Goal: Find specific page/section: Find specific page/section

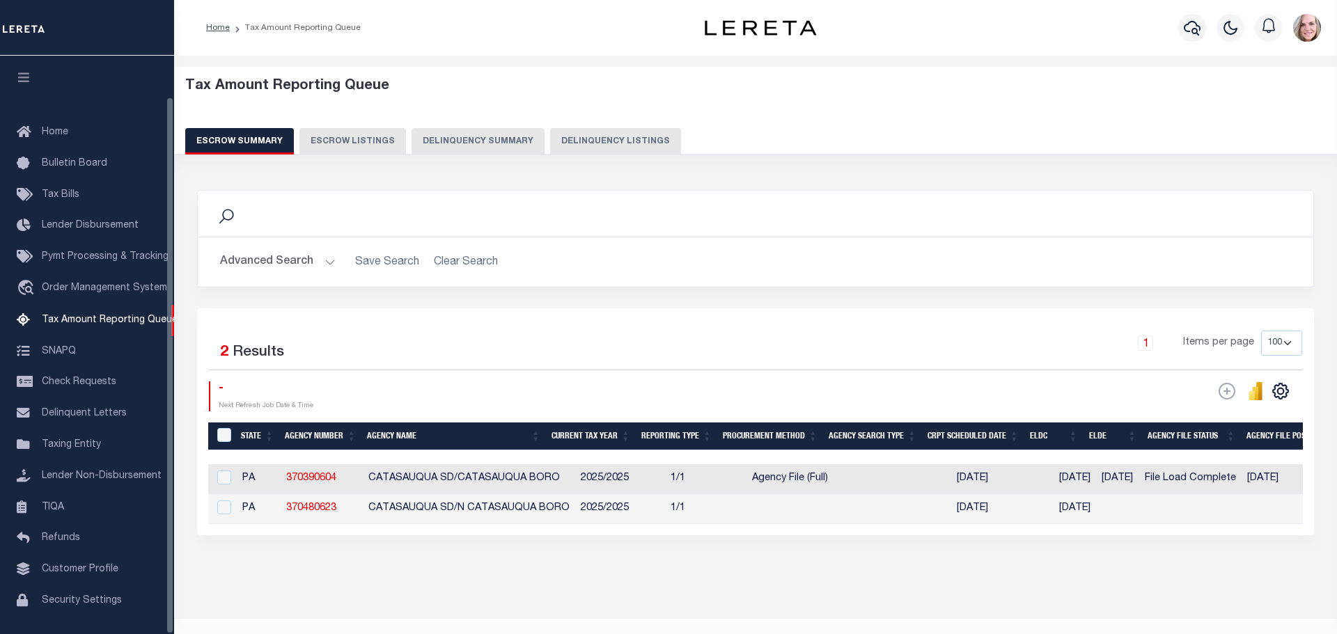
select select "100"
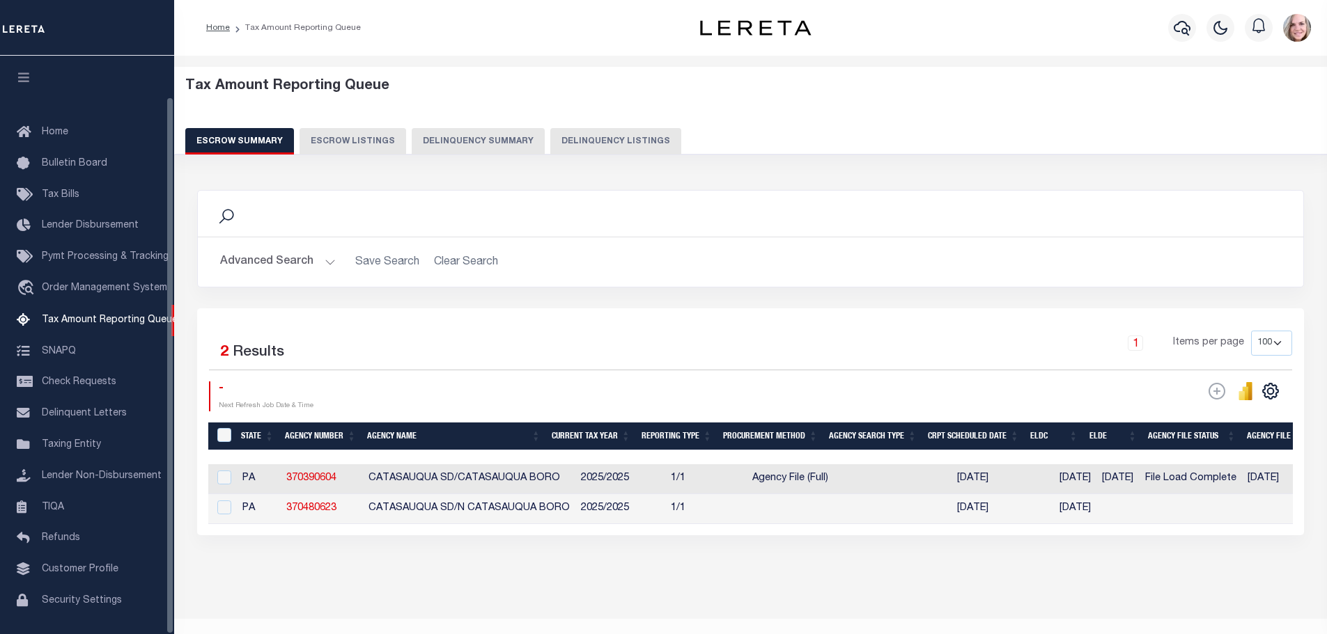
scroll to position [44, 0]
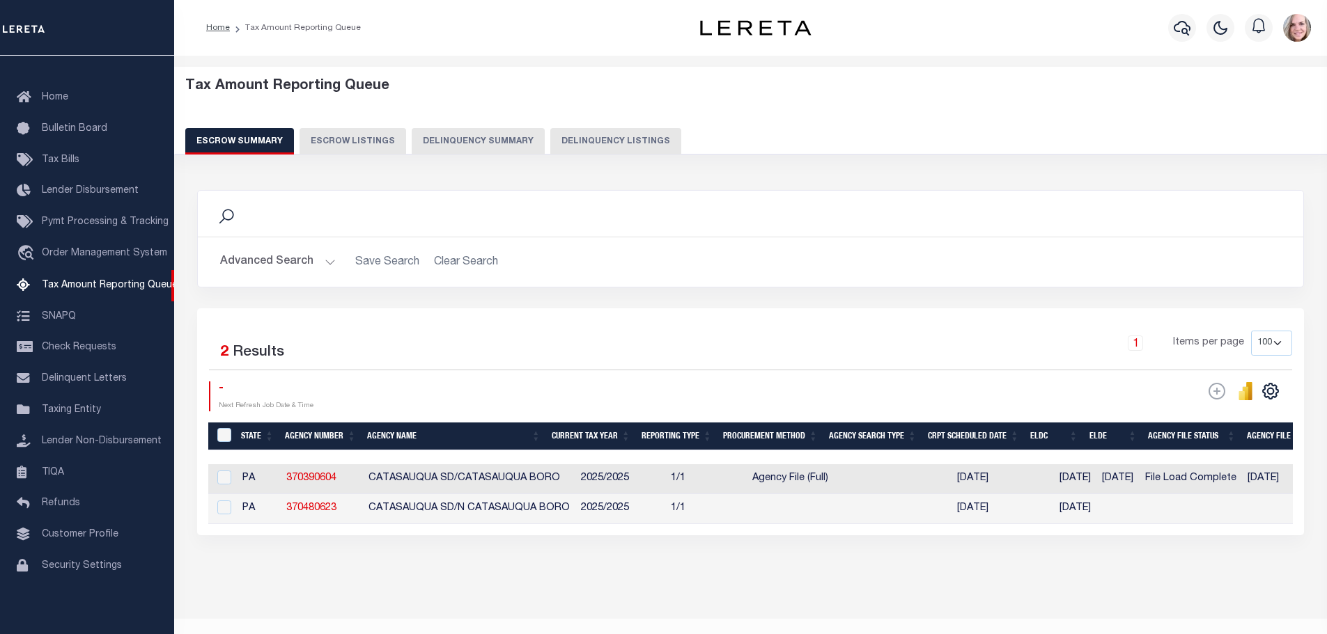
click at [452, 142] on button "Delinquency Summary" at bounding box center [478, 141] width 133 height 26
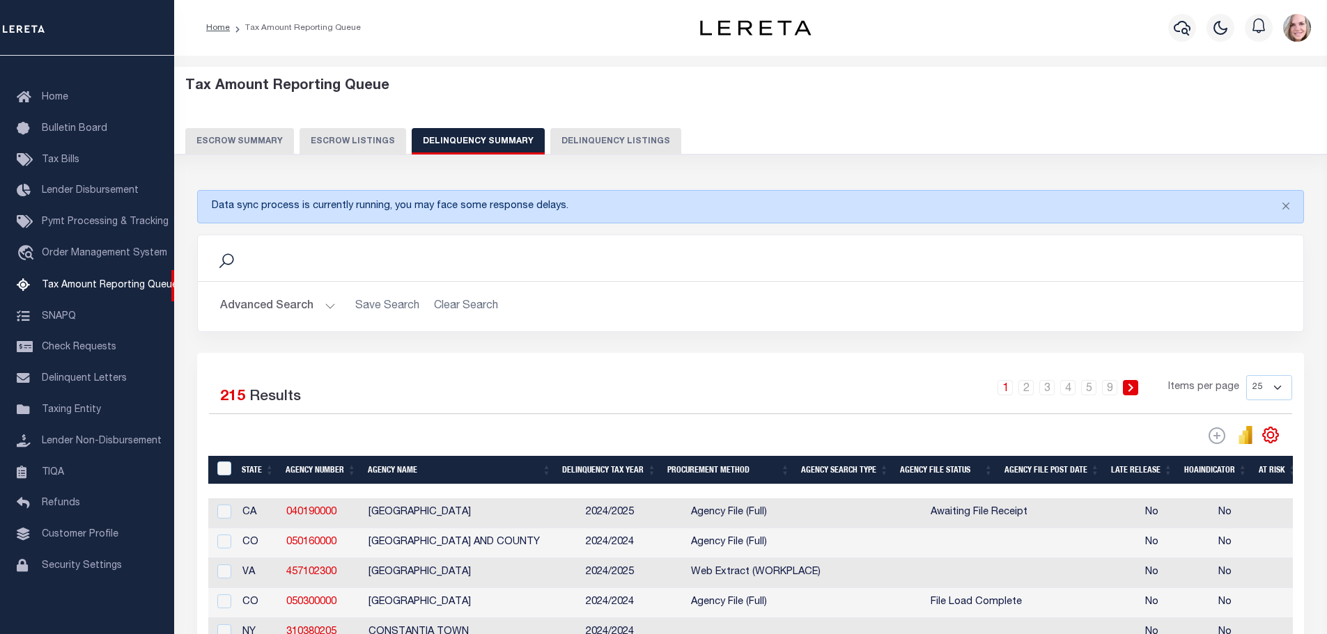
scroll to position [209, 0]
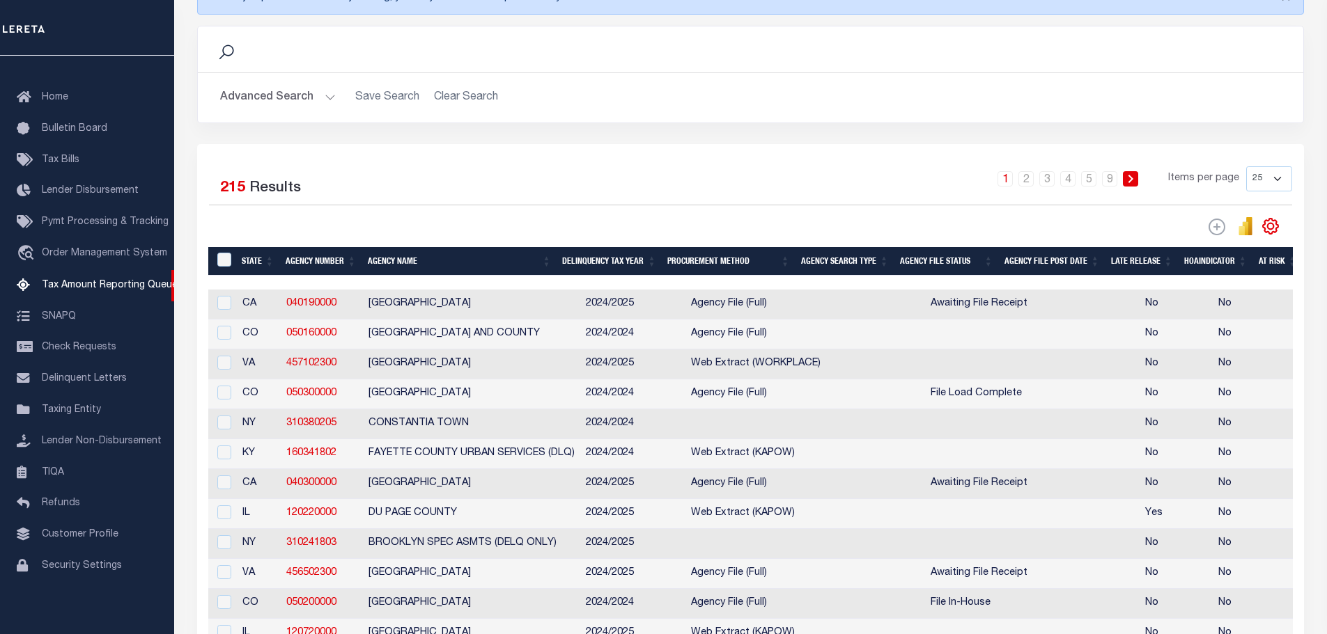
click at [255, 91] on button "Advanced Search" at bounding box center [278, 97] width 116 height 27
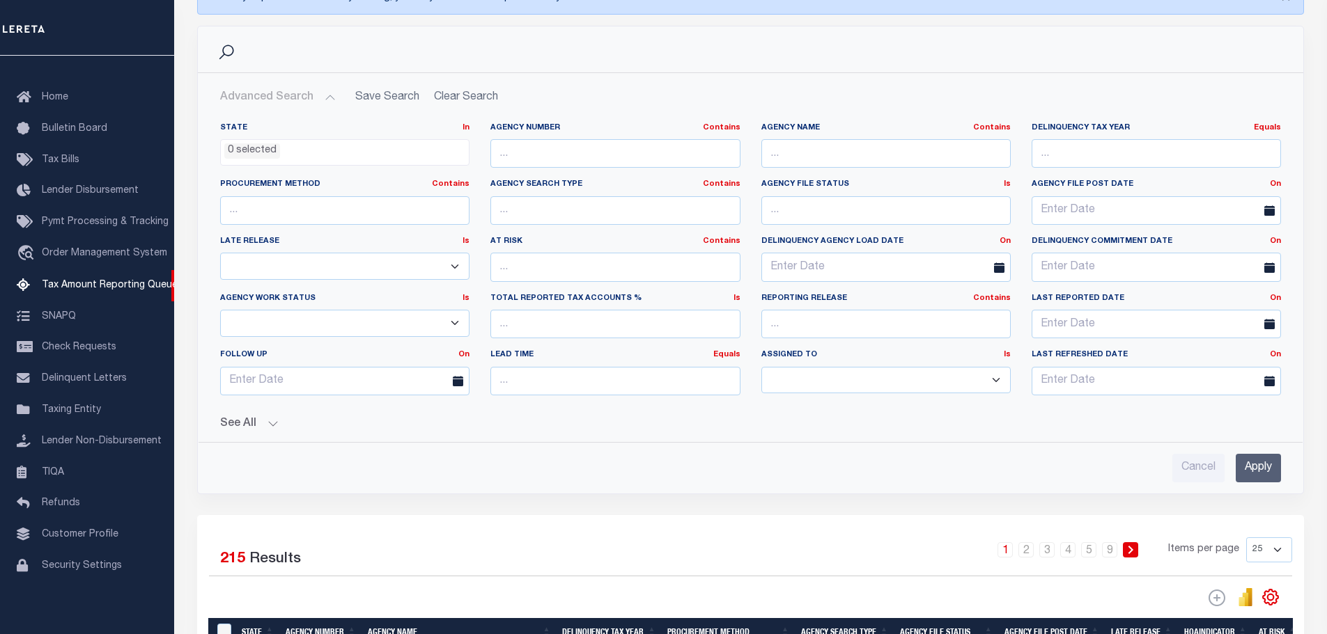
click at [276, 149] on li "0 selected" at bounding box center [252, 150] width 56 height 15
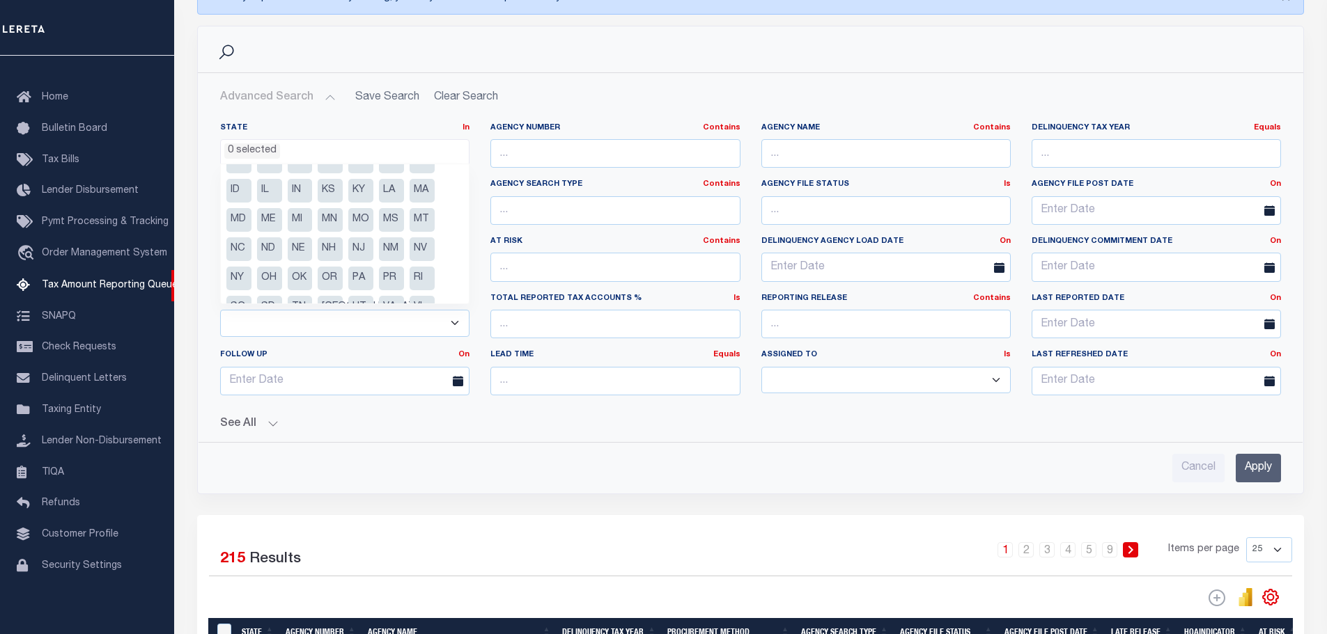
scroll to position [70, 0]
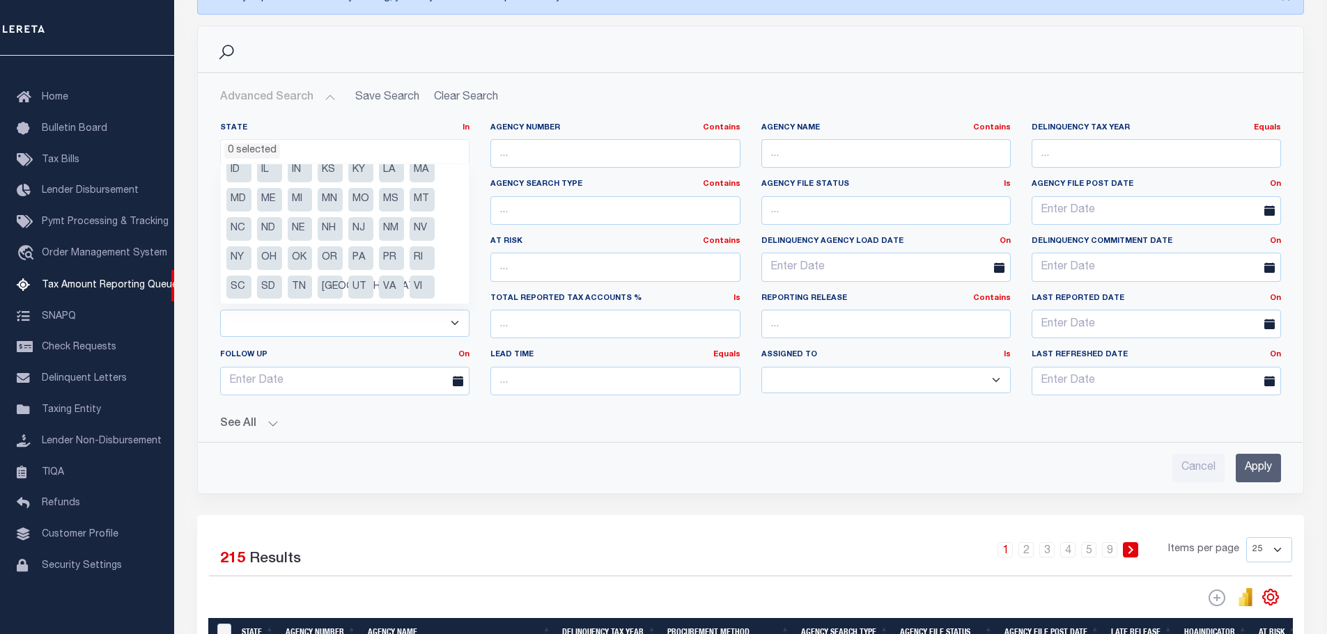
click at [329, 291] on li "[GEOGRAPHIC_DATA]" at bounding box center [330, 288] width 25 height 24
select select "[GEOGRAPHIC_DATA]"
click at [1274, 483] on div "Advanced Search Save Search Clear Search SummaryGridWrapper_dynamictable_____De…" at bounding box center [750, 283] width 1105 height 421
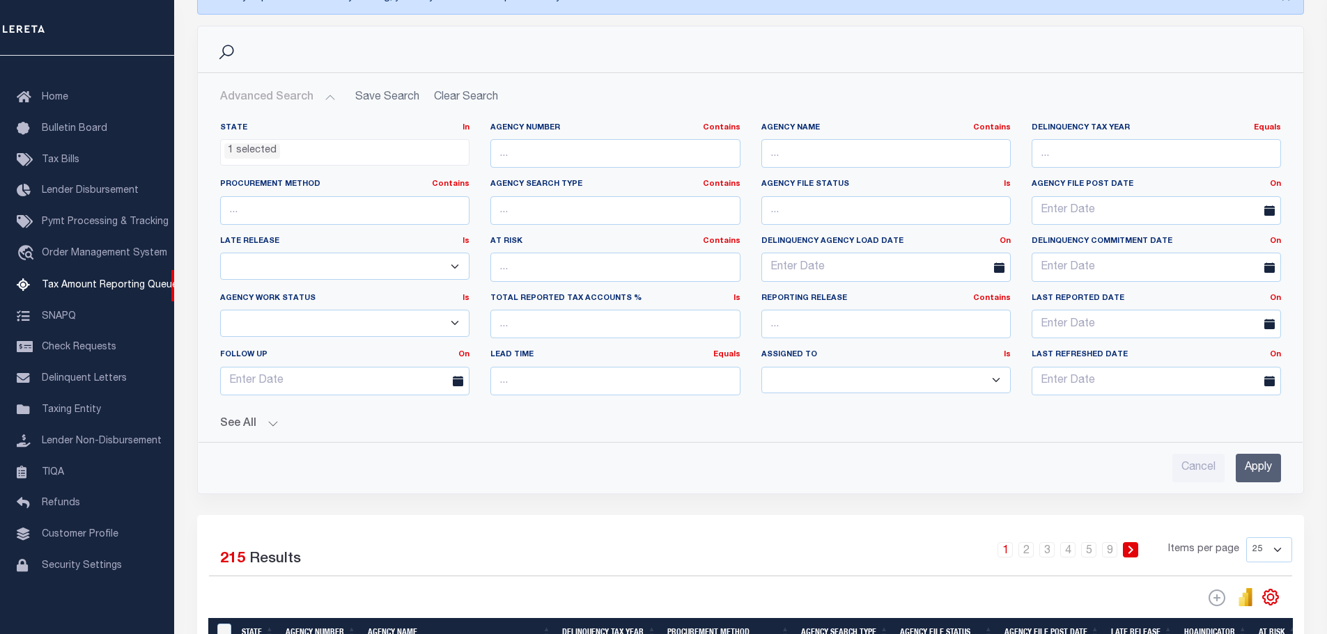
click at [1244, 471] on input "Apply" at bounding box center [1257, 468] width 45 height 29
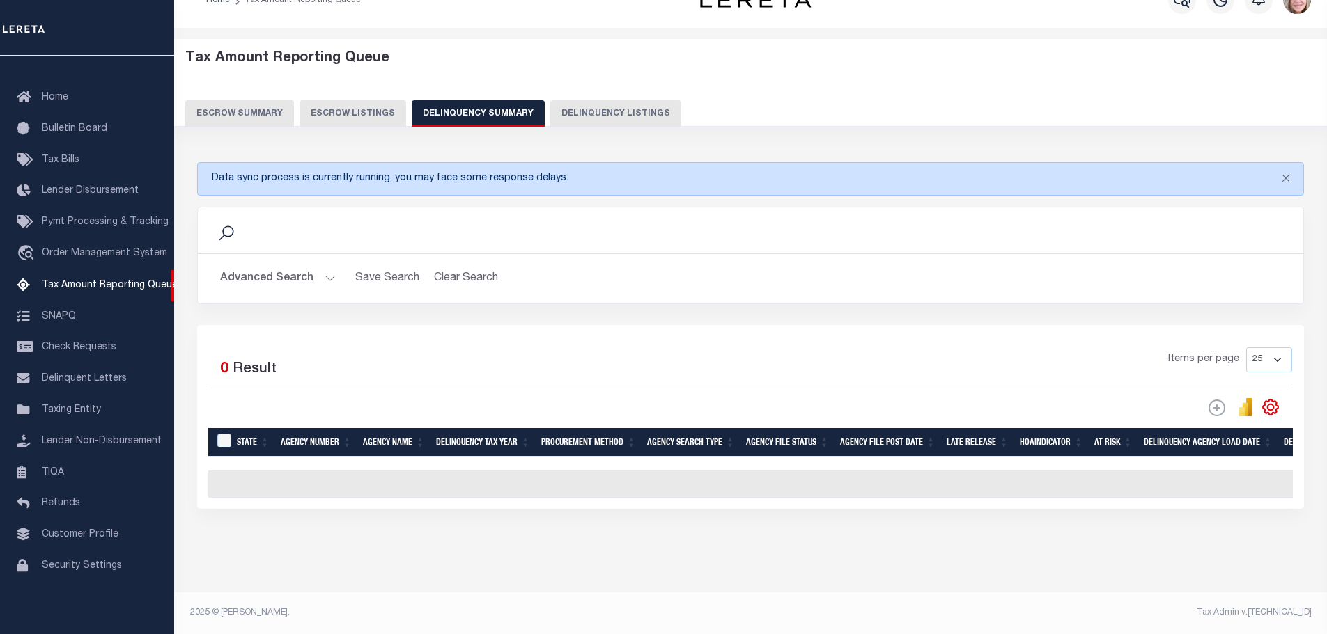
scroll to position [39, 0]
click at [267, 265] on button "Advanced Search" at bounding box center [278, 278] width 116 height 27
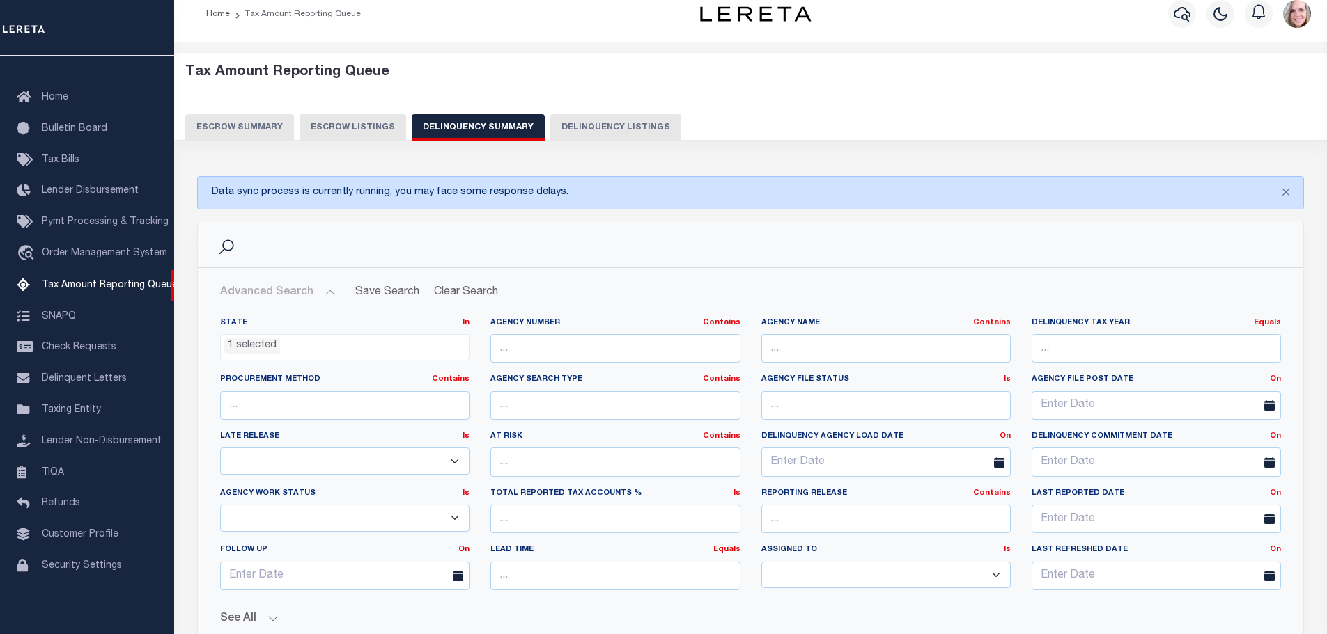
scroll to position [0, 0]
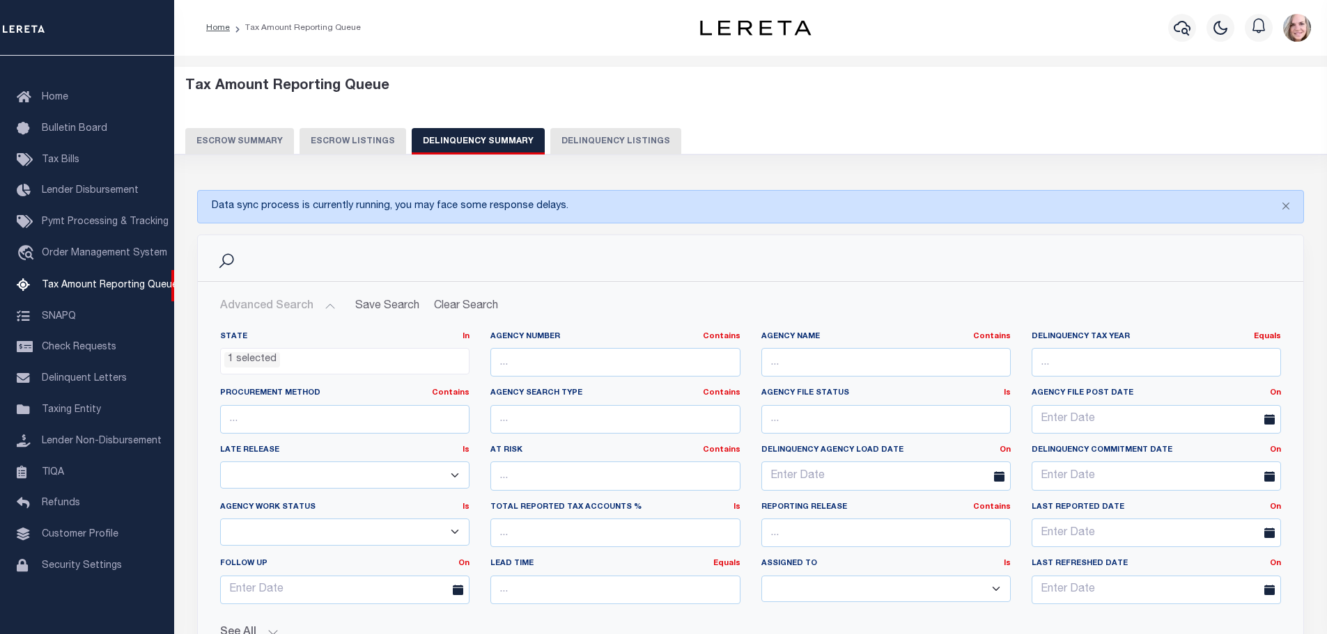
click at [253, 144] on button "Escrow Summary" at bounding box center [239, 141] width 109 height 26
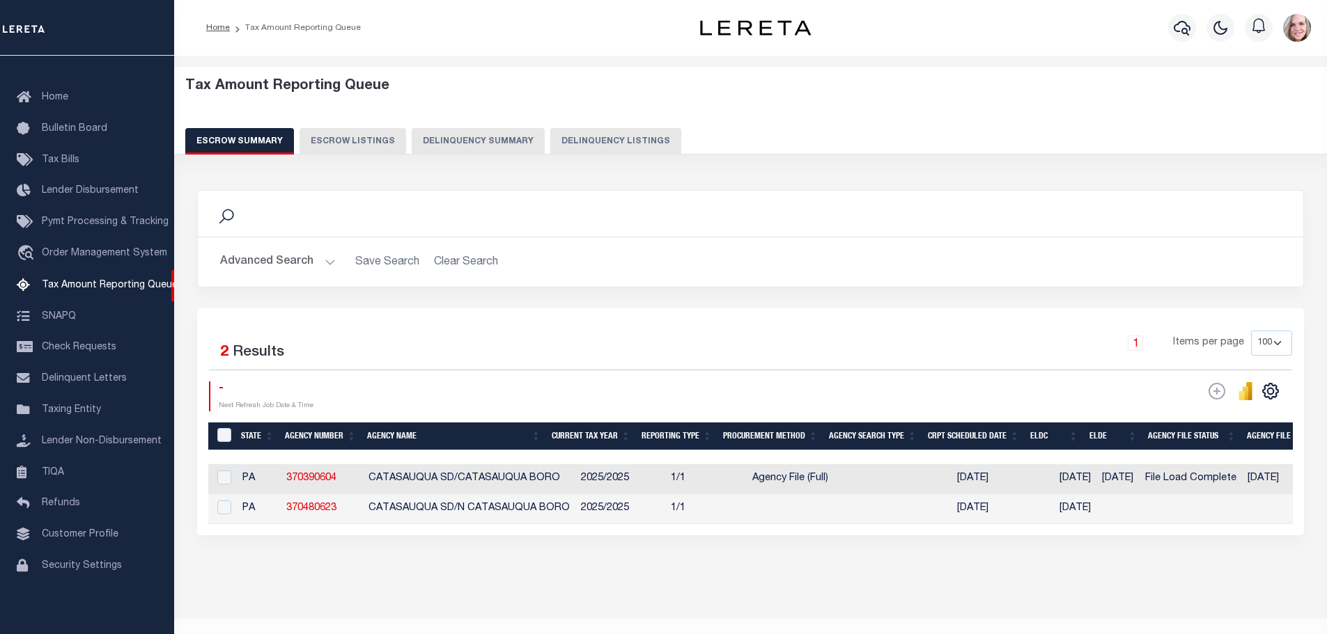
drag, startPoint x: 283, startPoint y: 565, endPoint x: 226, endPoint y: 480, distance: 101.8
click at [283, 565] on div "Search Advanced Search Save Search Clear Search EscrowSummaryGridWrapper_dynami…" at bounding box center [750, 376] width 1125 height 401
click at [267, 283] on div "Advanced Search Save Search Clear Search EscrowSummaryGridWrapper_dynamictable_…" at bounding box center [750, 261] width 1105 height 49
click at [270, 272] on button "Advanced Search" at bounding box center [278, 262] width 116 height 27
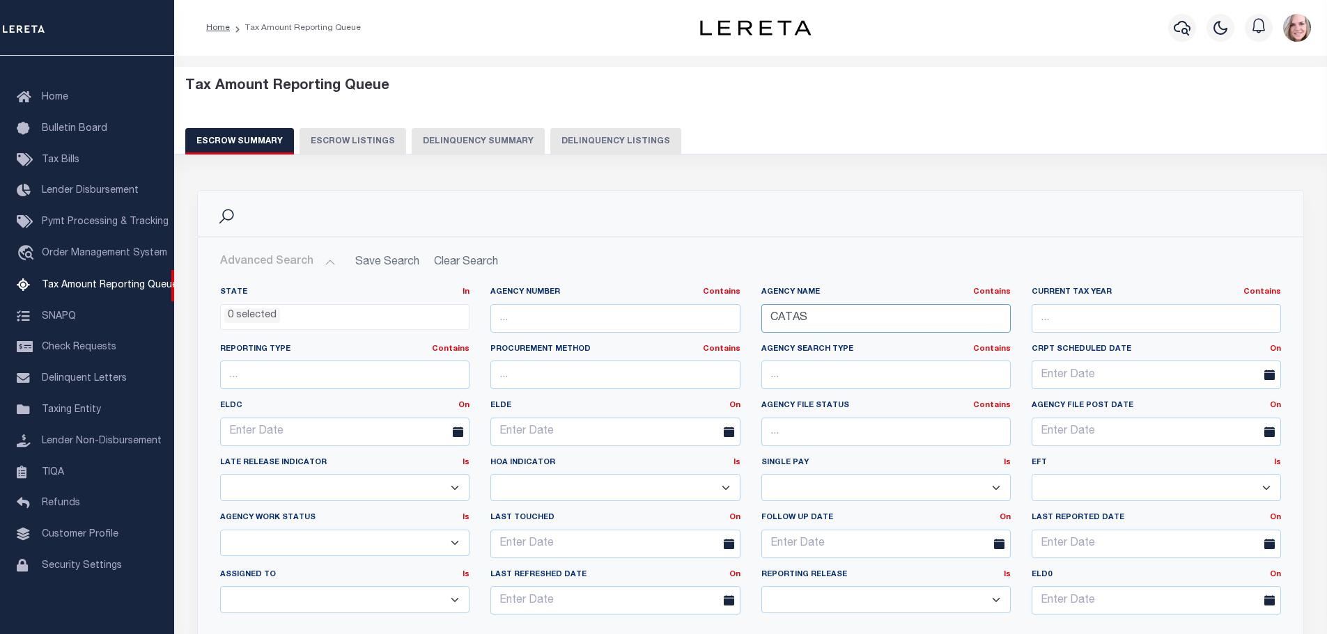
click at [804, 322] on input "CATAS" at bounding box center [885, 318] width 249 height 29
click at [650, 314] on input "text" at bounding box center [614, 318] width 249 height 29
paste input "370660601"
type input "370660601"
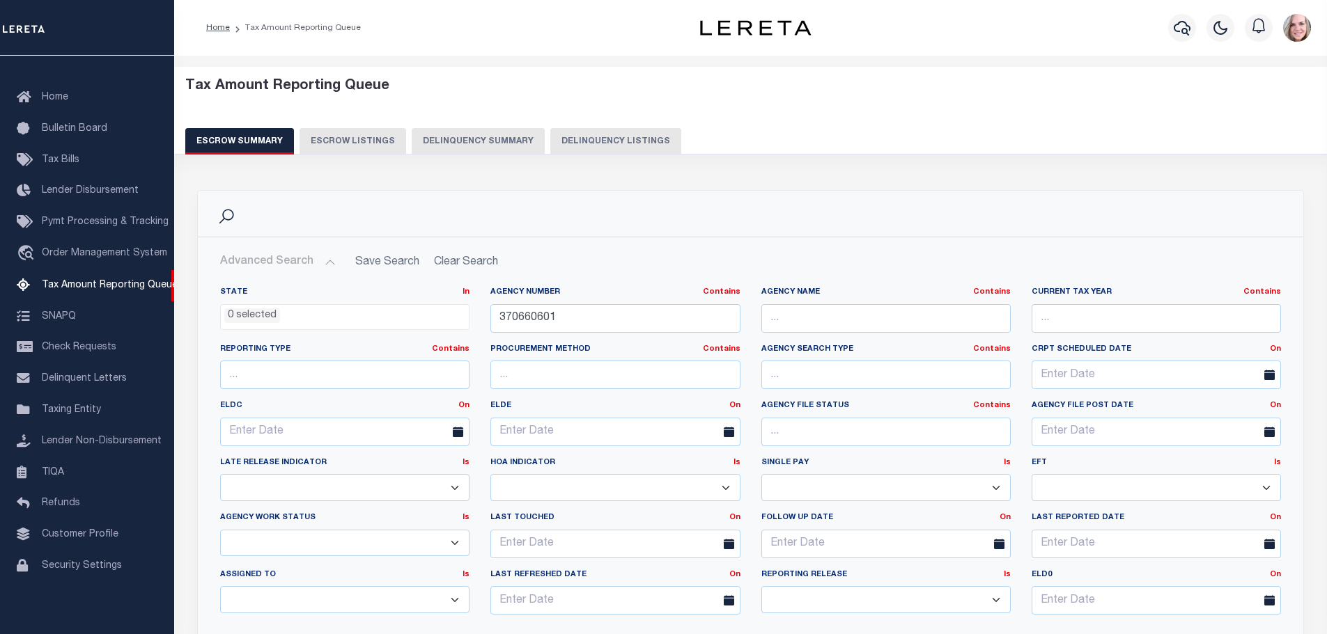
click at [847, 146] on div "Escrow Summary Escrow Listings Delinquency Summary Delinquency Listings" at bounding box center [750, 141] width 1131 height 26
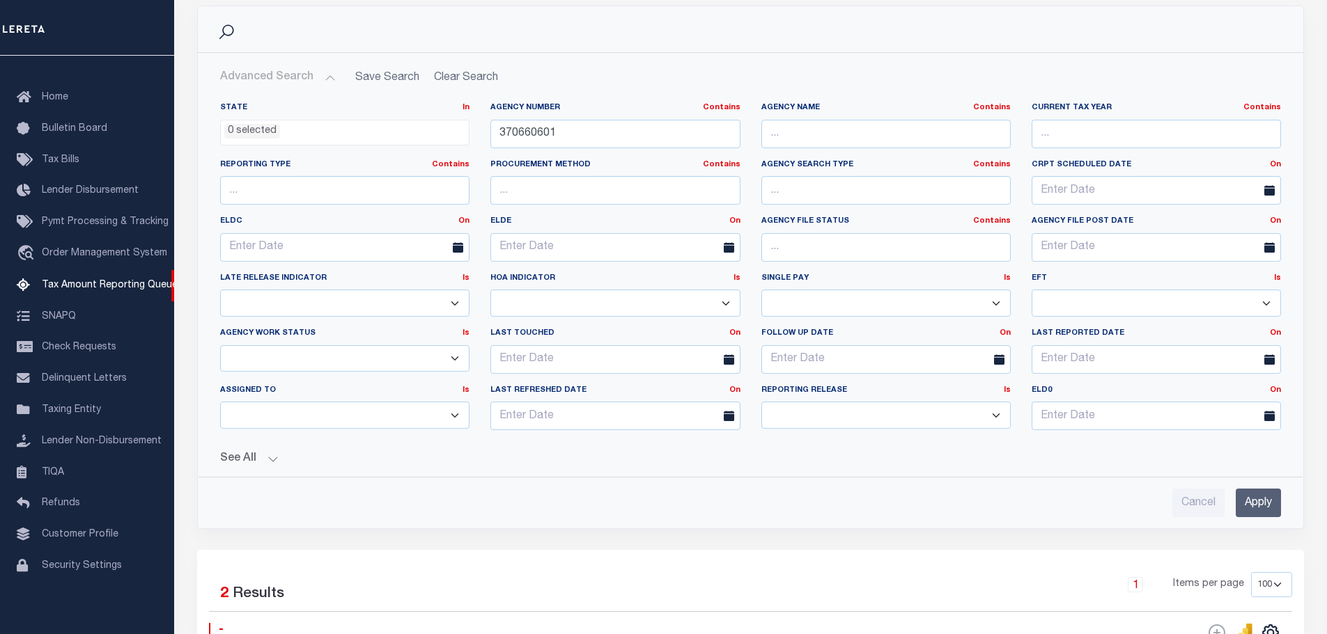
scroll to position [418, 0]
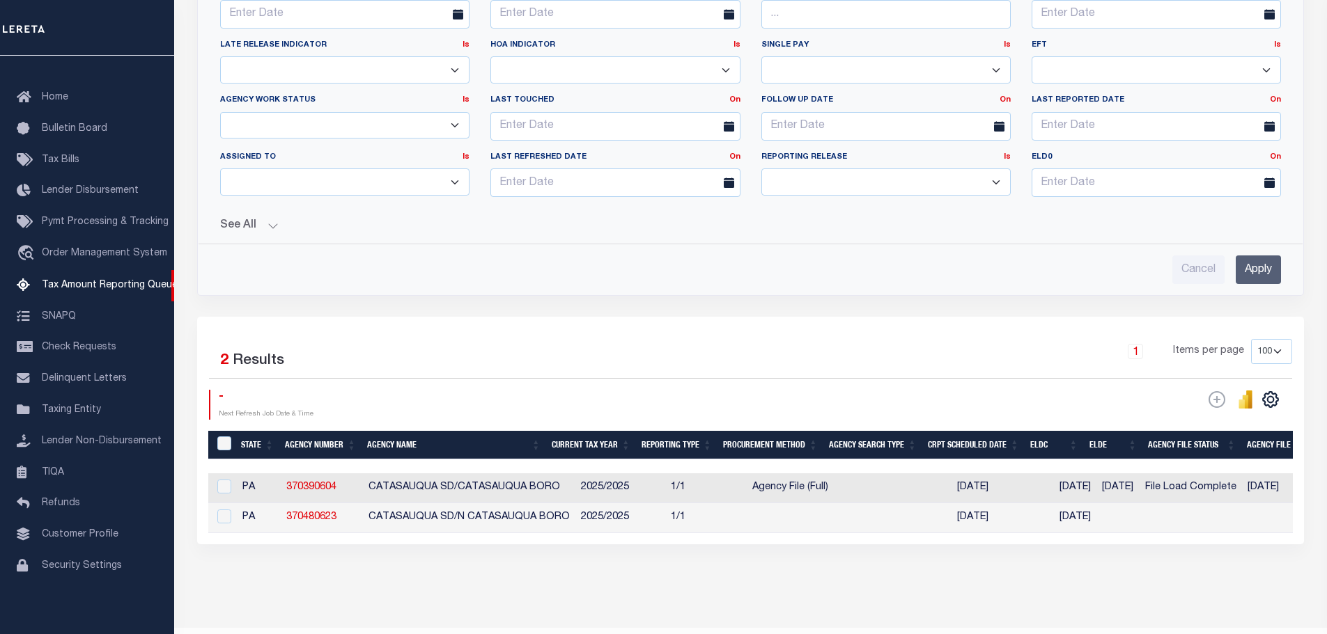
click at [1260, 270] on input "Apply" at bounding box center [1257, 270] width 45 height 29
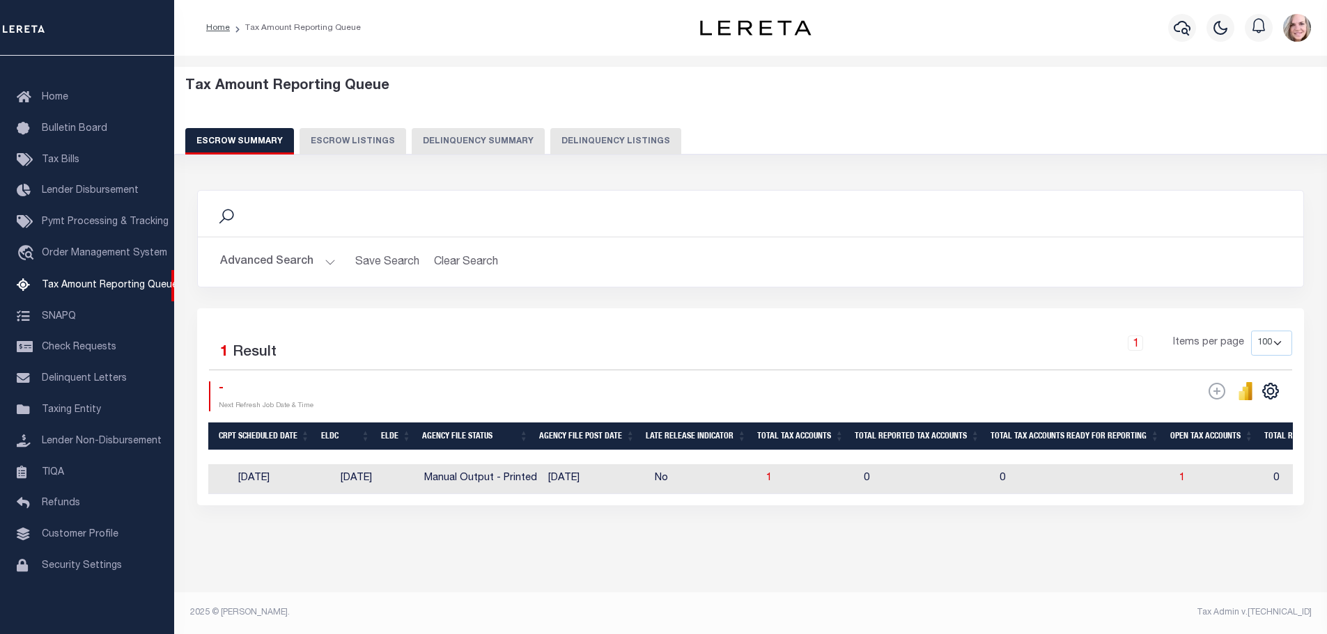
scroll to position [0, 1052]
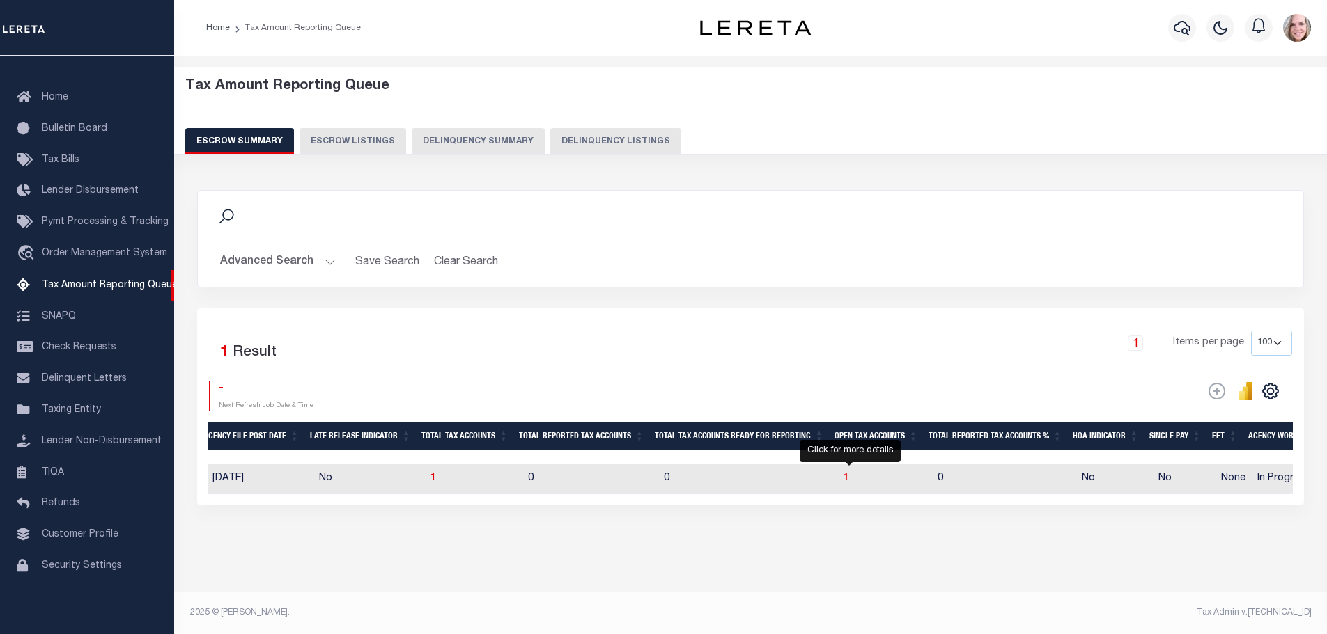
click at [849, 477] on span "1" at bounding box center [846, 479] width 6 height 10
select select "100"
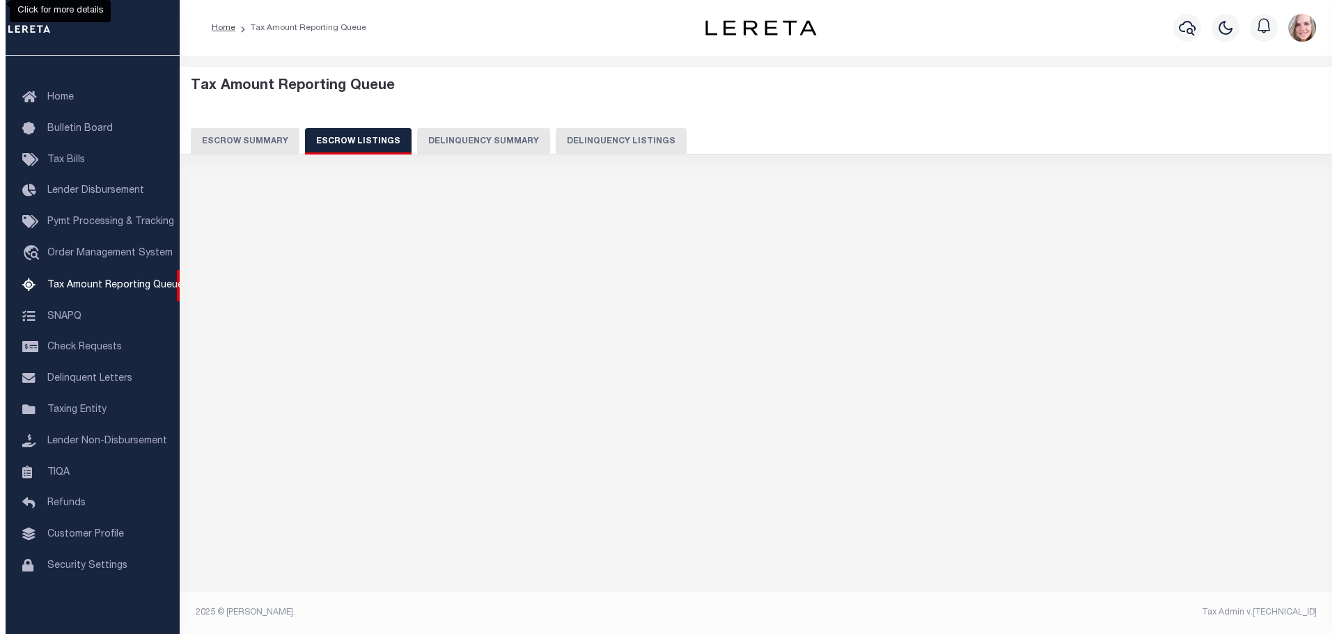
scroll to position [0, 0]
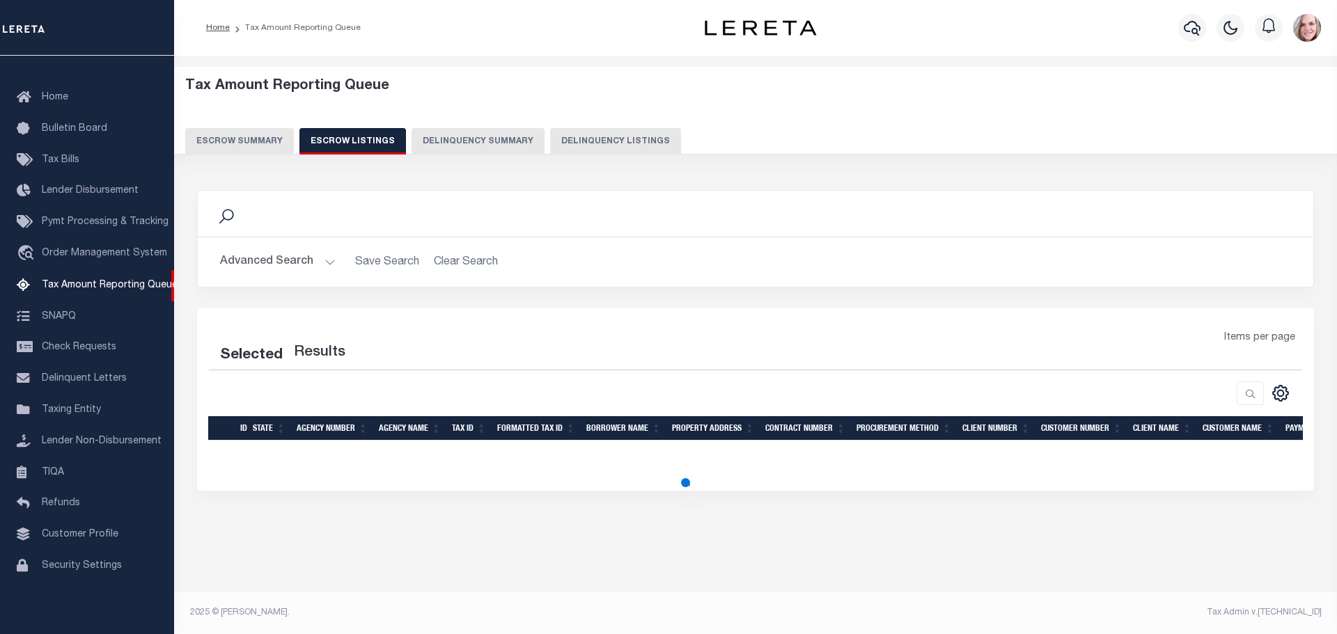
select select "100"
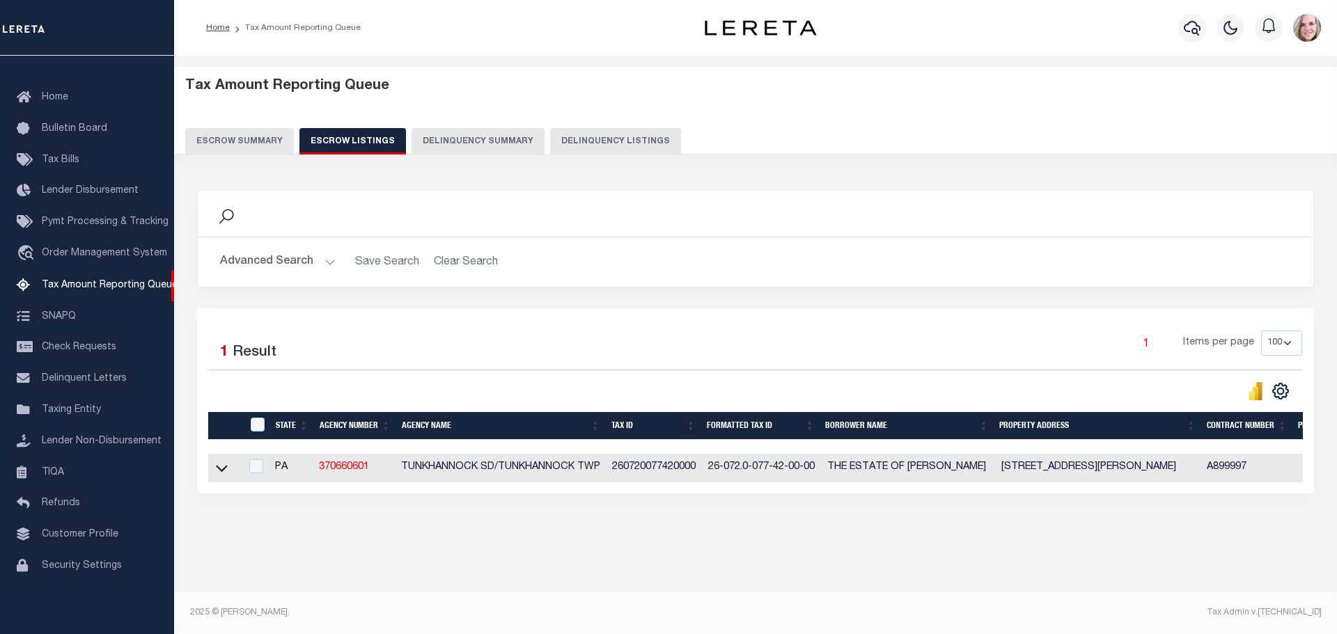
scroll to position [0, 200]
